Goal: Task Accomplishment & Management: Manage account settings

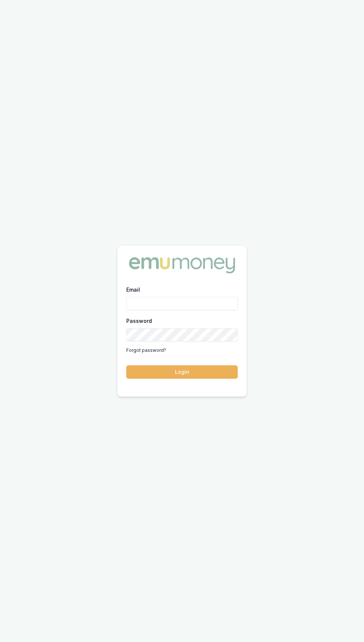
type input "Eujin.ooi@emumoney.com.au"
click at [126, 365] on button "Login" at bounding box center [182, 371] width 112 height 13
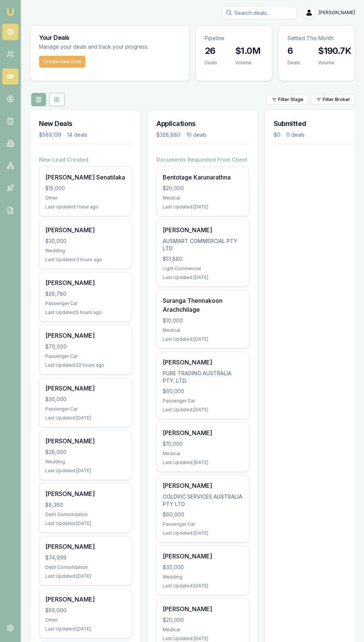
click at [10, 32] on icon at bounding box center [10, 31] width 7 height 7
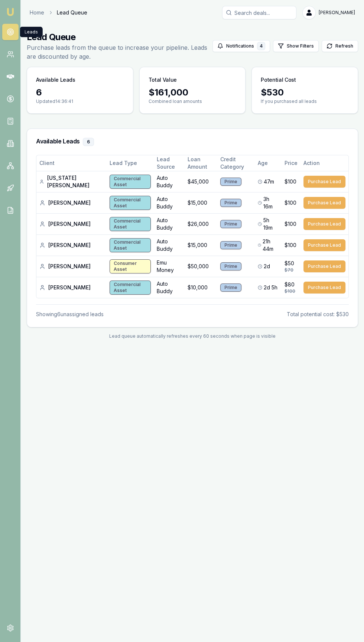
click at [13, 12] on img at bounding box center [10, 11] width 9 height 9
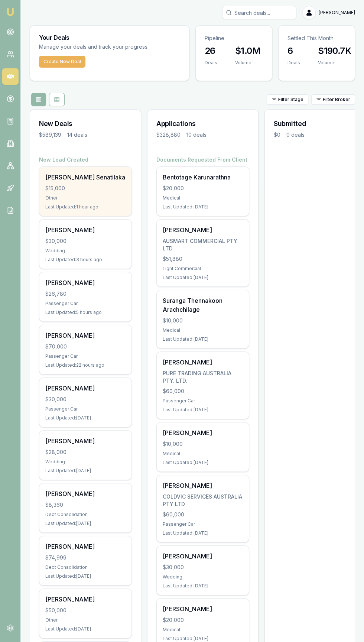
click at [97, 195] on div "Other" at bounding box center [85, 198] width 80 height 6
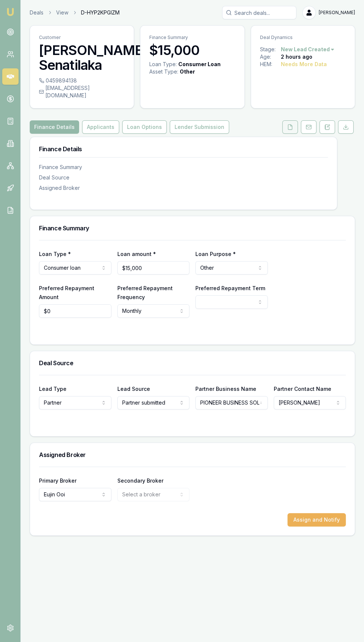
click at [290, 124] on icon at bounding box center [290, 127] width 6 height 6
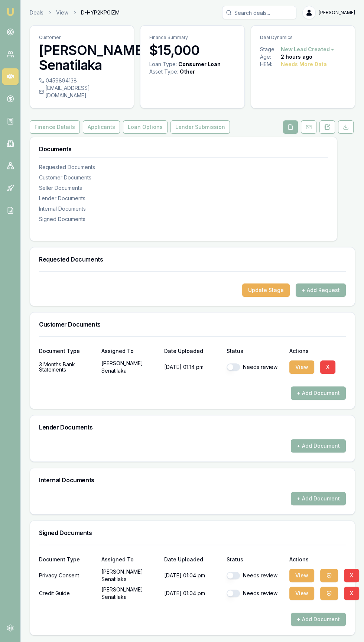
click at [235, 363] on button "button" at bounding box center [233, 366] width 13 height 7
checkbox input "true"
click at [294, 349] on div "Actions" at bounding box center [318, 351] width 56 height 5
click at [293, 361] on button "View" at bounding box center [302, 367] width 25 height 13
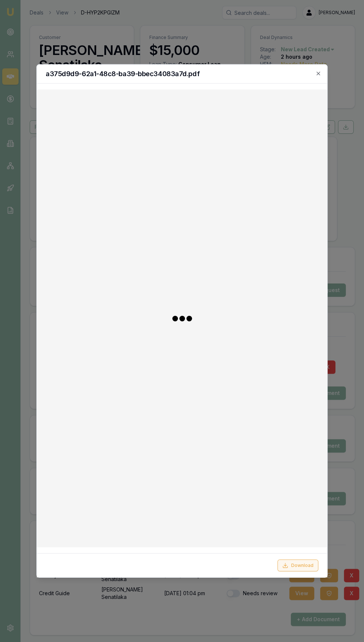
click at [309, 572] on button "Download" at bounding box center [298, 566] width 41 height 12
click at [20, 171] on div at bounding box center [182, 321] width 364 height 642
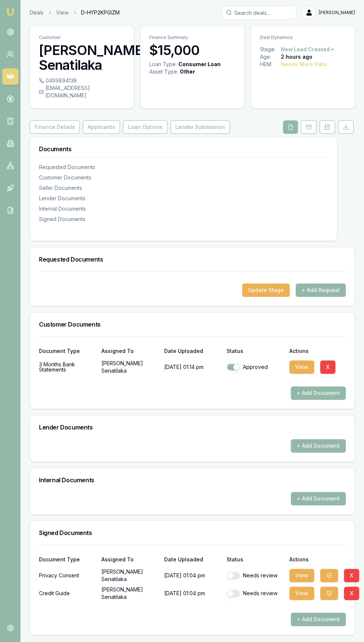
click at [10, 12] on img at bounding box center [10, 11] width 9 height 9
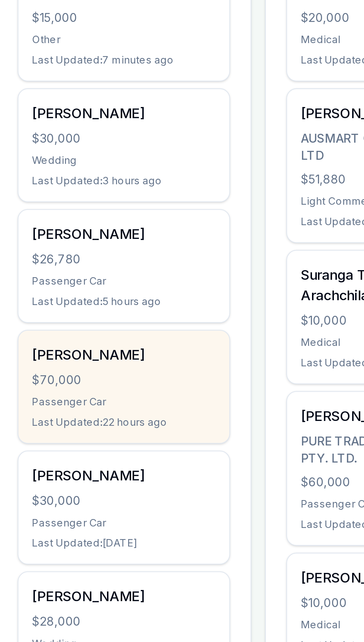
click at [53, 341] on div "Umberto Grand $70,000 Passenger Car Last Updated: 22 hours ago" at bounding box center [85, 349] width 92 height 49
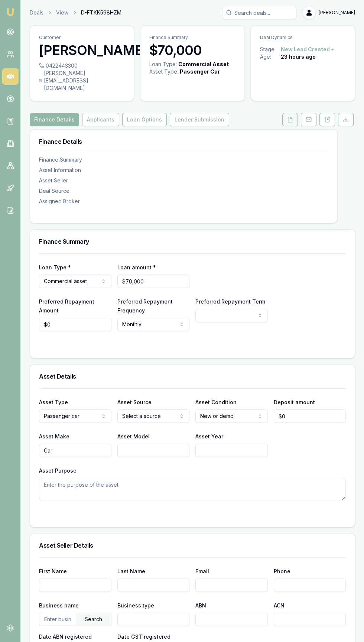
click at [290, 119] on icon at bounding box center [290, 120] width 6 height 6
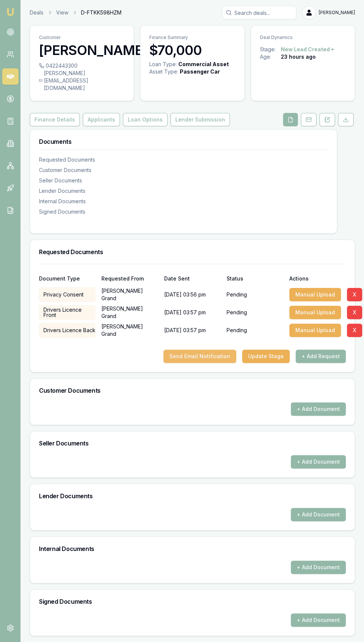
click at [178, 356] on button "Send Email Notification" at bounding box center [200, 356] width 73 height 13
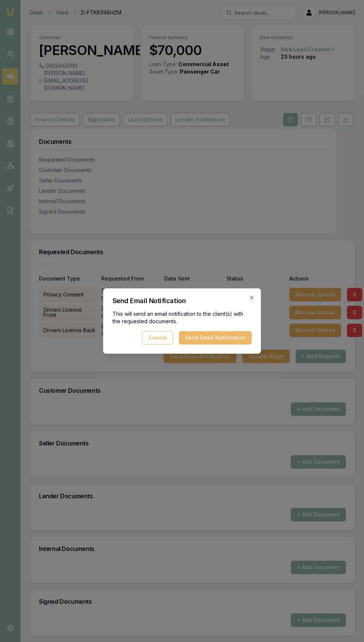
click at [214, 335] on button "Send Email Notification" at bounding box center [215, 337] width 73 height 13
